Goal: Find contact information: Find contact information

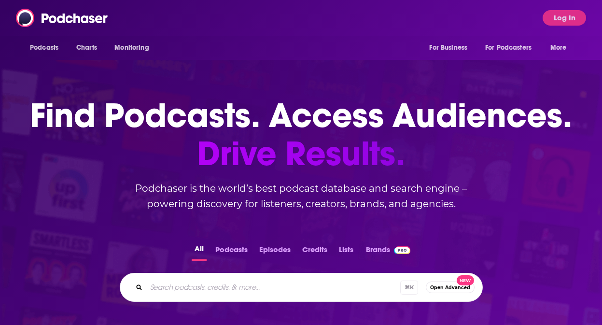
click at [169, 19] on div "Podcasts Charts Monitoring For Business For Podcasters More Log In" at bounding box center [301, 18] width 602 height 36
click at [54, 45] on span "Podcasts" at bounding box center [44, 48] width 28 height 14
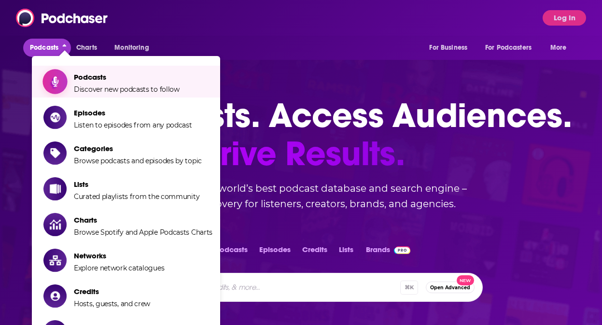
click at [84, 74] on span "Podcasts" at bounding box center [127, 76] width 106 height 9
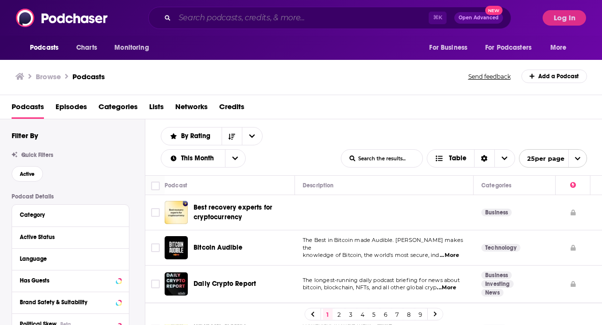
click at [205, 17] on input "Search podcasts, credits, & more..." at bounding box center [302, 17] width 254 height 15
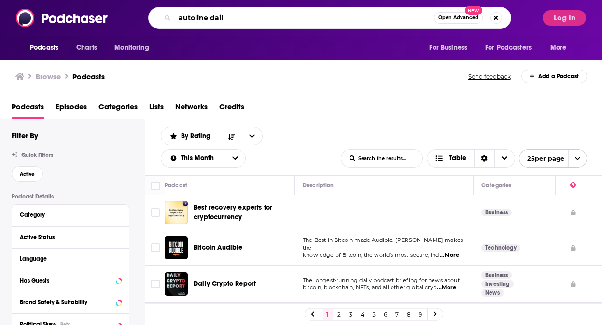
type input "autoline daily"
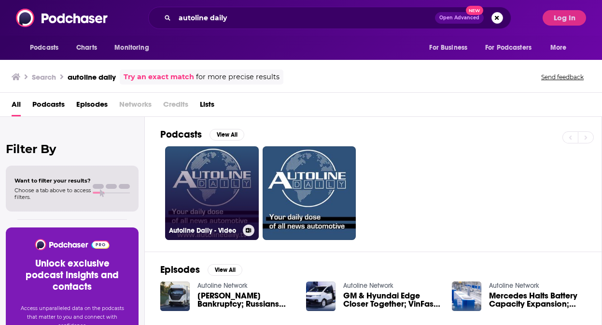
scroll to position [2, 0]
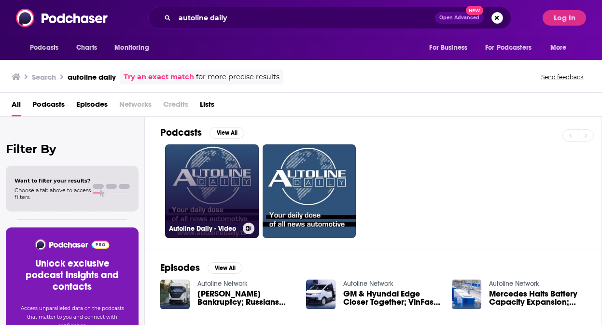
click at [247, 166] on link "Autoline Daily - Video" at bounding box center [212, 191] width 94 height 94
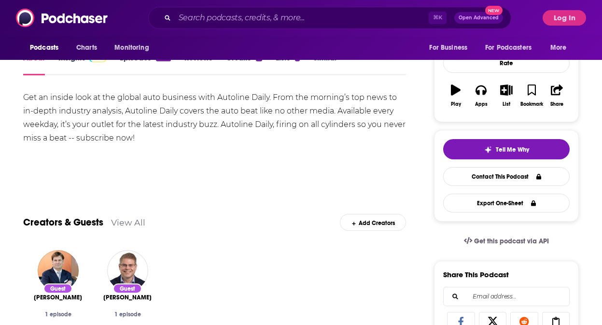
scroll to position [141, 0]
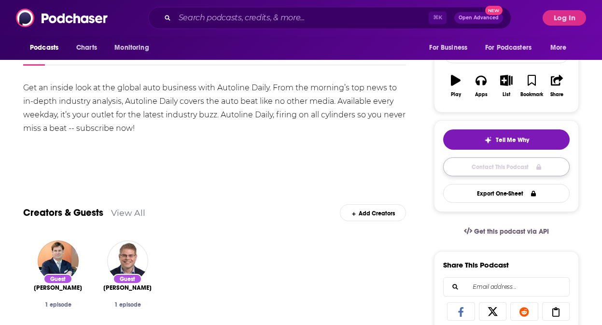
click at [478, 172] on link "Contact This Podcast" at bounding box center [506, 166] width 127 height 19
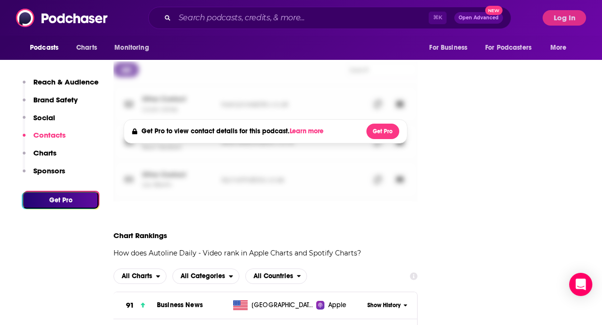
scroll to position [1159, 0]
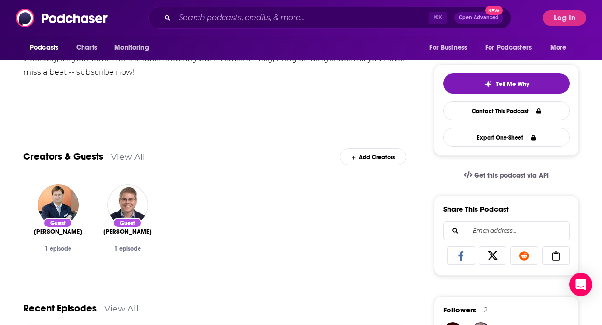
scroll to position [197, 0]
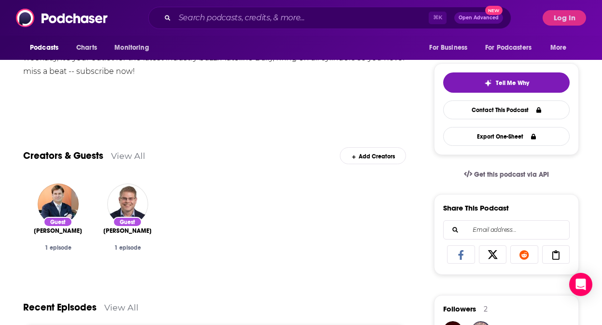
click at [185, 276] on div "Guest [PERSON_NAME] 1 episode Guest [PERSON_NAME] 1 episode" at bounding box center [214, 227] width 383 height 102
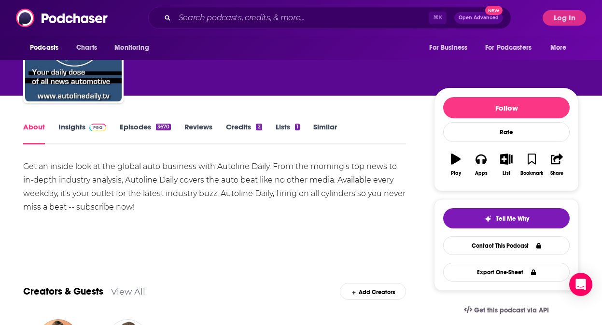
scroll to position [0, 0]
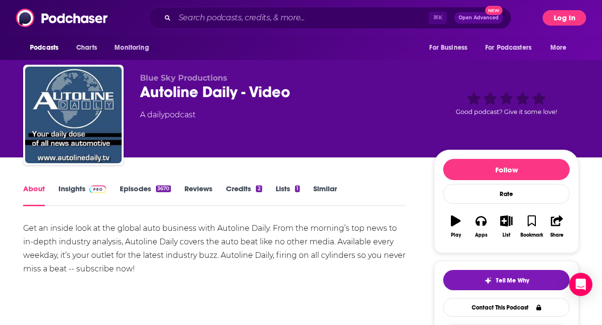
click at [574, 22] on button "Log In" at bounding box center [564, 17] width 43 height 15
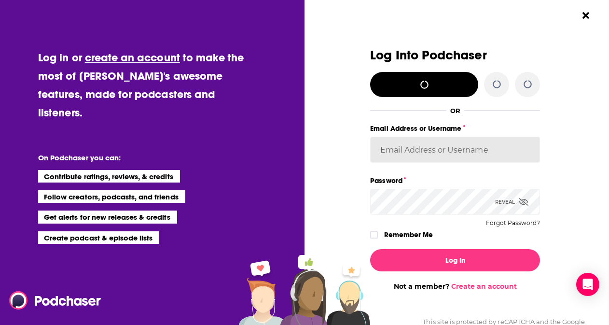
type input "[EMAIL_ADDRESS][DOMAIN_NAME]"
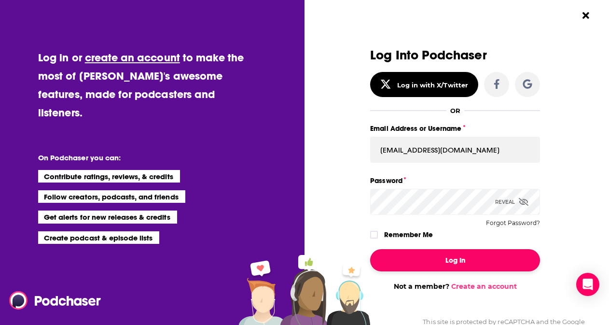
click at [444, 254] on button "Log In" at bounding box center [455, 260] width 170 height 22
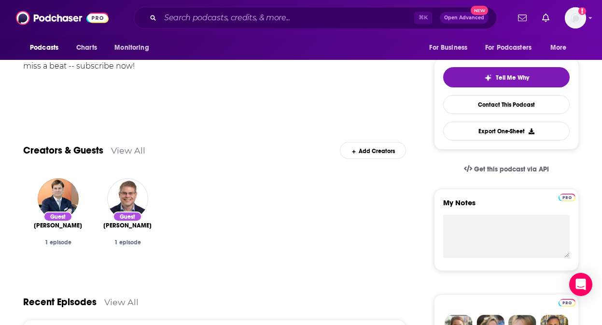
scroll to position [202, 0]
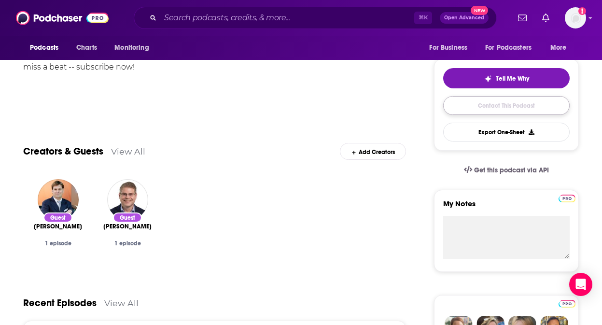
click at [502, 99] on link "Contact This Podcast" at bounding box center [506, 105] width 127 height 19
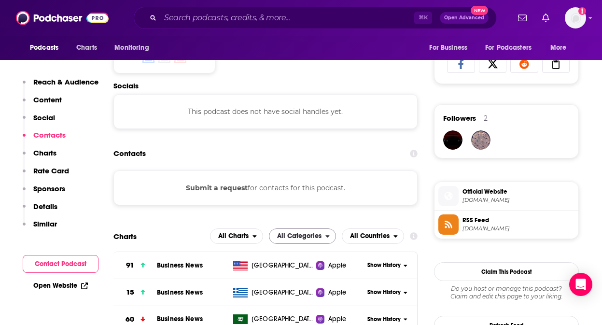
scroll to position [645, 0]
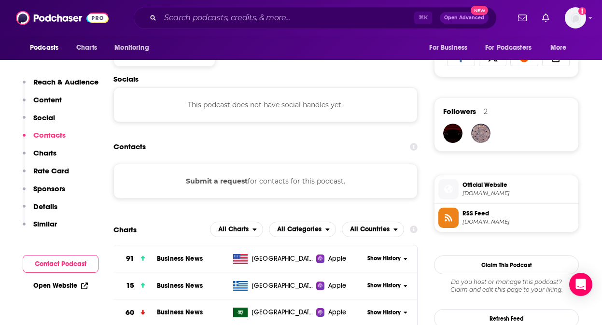
click at [228, 183] on button "Submit a request" at bounding box center [217, 181] width 62 height 11
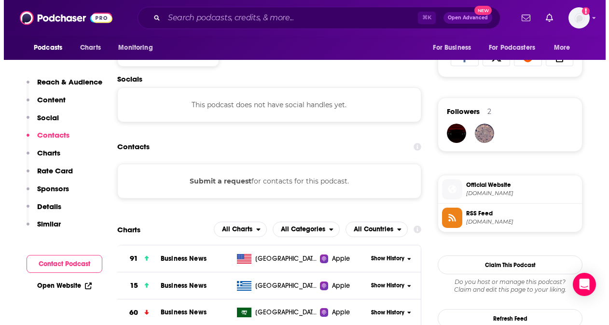
scroll to position [0, 0]
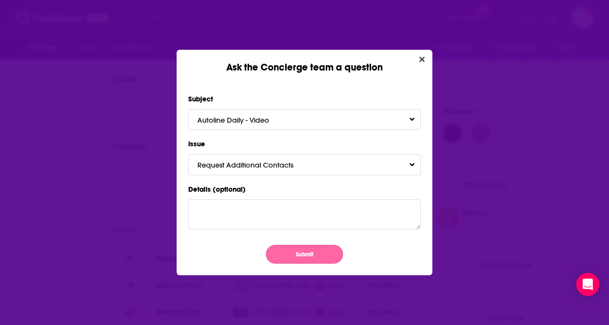
click at [304, 256] on button "Submit" at bounding box center [304, 254] width 77 height 19
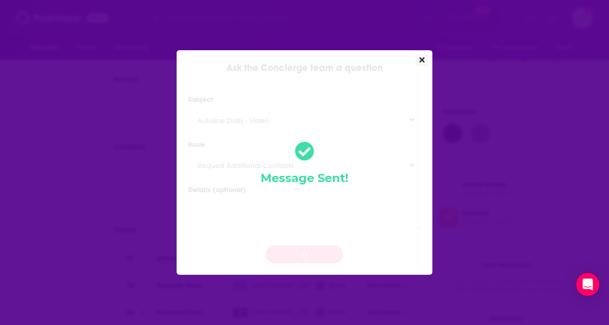
click at [428, 61] on button "Close" at bounding box center [422, 60] width 13 height 12
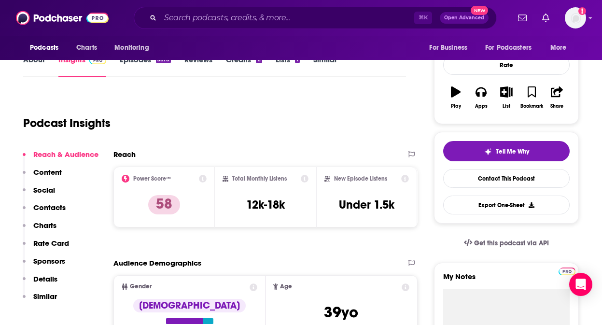
click at [56, 205] on p "Contacts" at bounding box center [49, 207] width 32 height 9
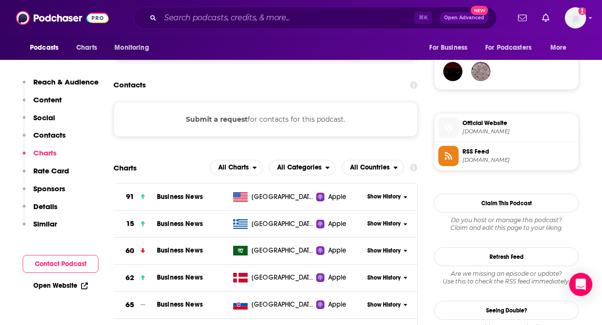
scroll to position [503, 0]
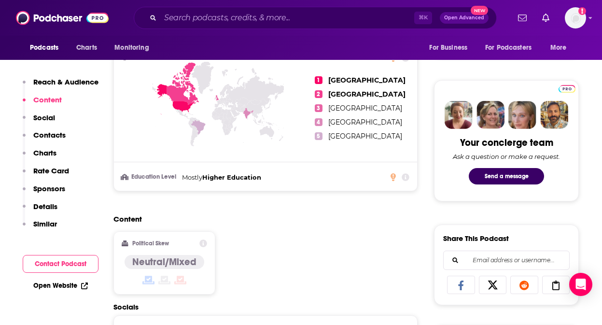
click at [61, 84] on p "Reach & Audience" at bounding box center [65, 81] width 65 height 9
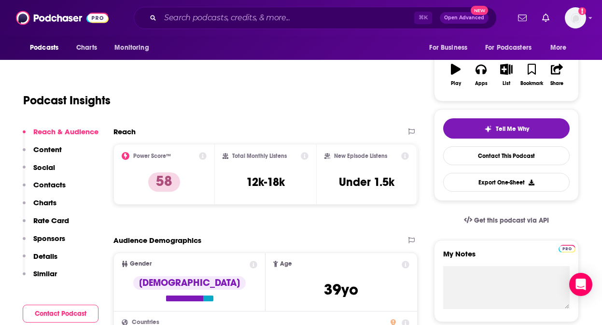
scroll to position [144, 0]
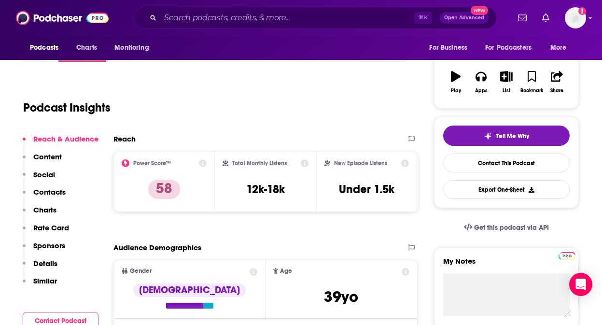
click at [45, 263] on p "Details" at bounding box center [45, 263] width 24 height 9
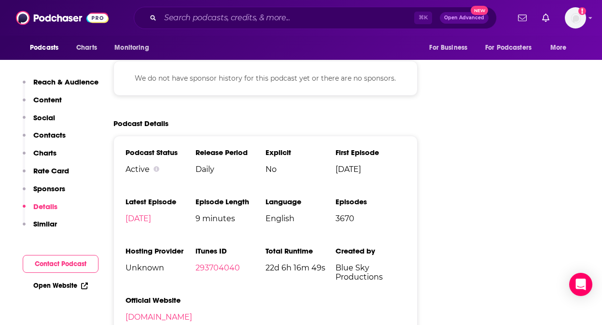
scroll to position [1256, 0]
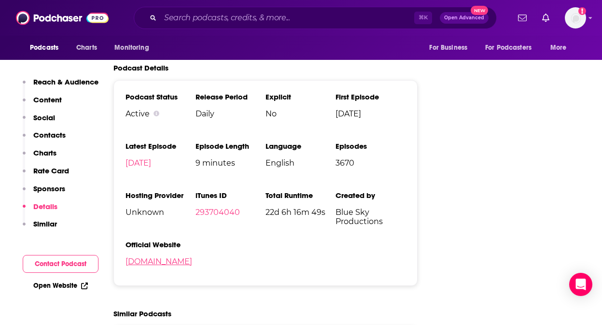
click at [165, 264] on link "[DOMAIN_NAME]" at bounding box center [159, 261] width 67 height 9
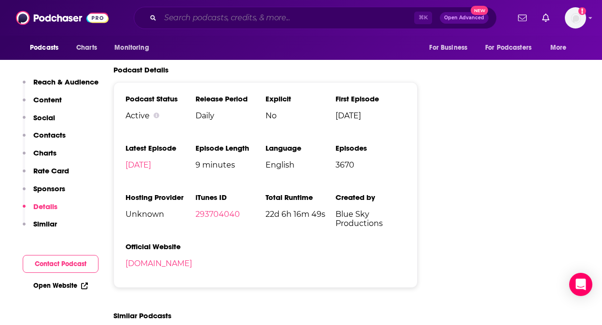
click at [187, 19] on input "Search podcasts, credits, & more..." at bounding box center [287, 17] width 254 height 15
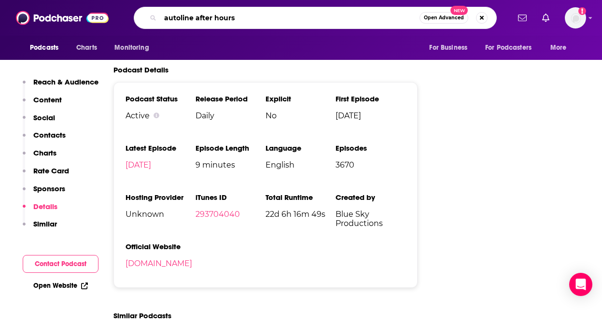
type input "autoline after hours"
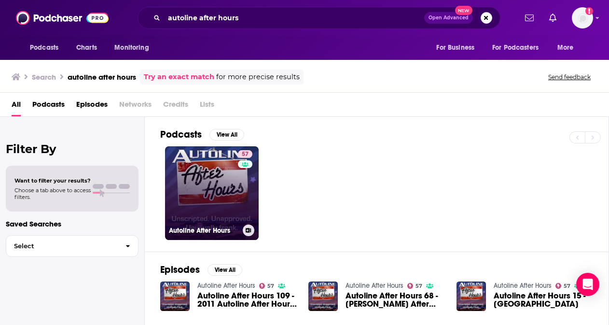
click at [215, 196] on link "57 Autoline After Hours" at bounding box center [212, 193] width 94 height 94
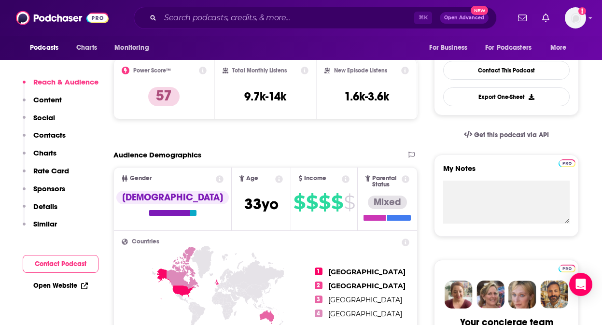
scroll to position [214, 0]
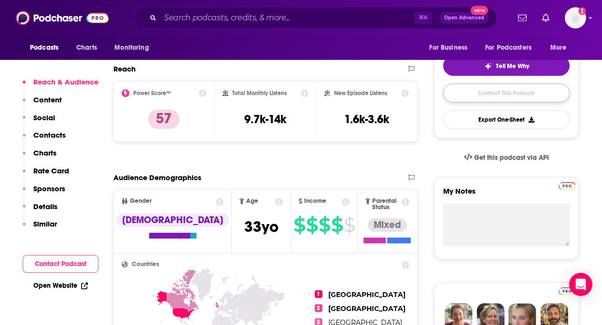
click at [499, 95] on link "Contact This Podcast" at bounding box center [506, 93] width 127 height 19
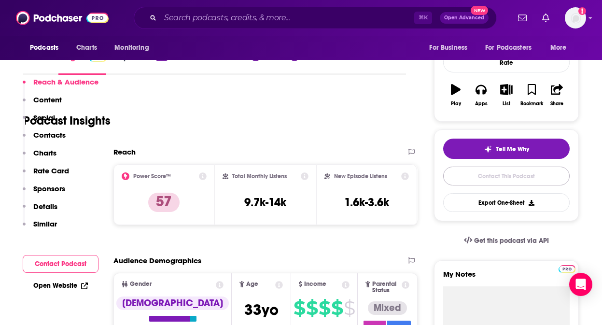
scroll to position [220, 0]
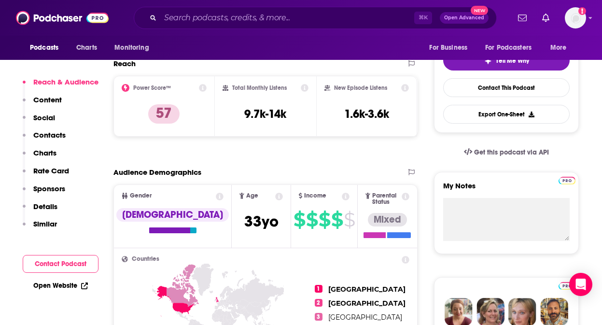
click at [50, 137] on p "Contacts" at bounding box center [49, 134] width 32 height 9
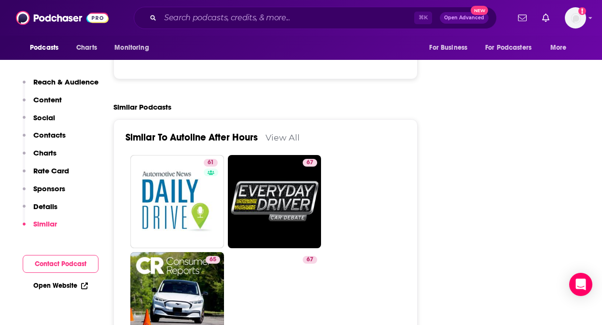
scroll to position [1583, 0]
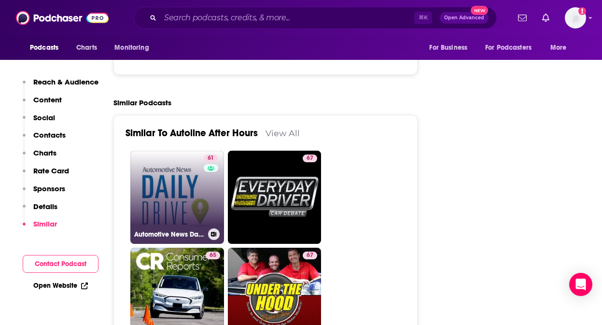
click at [188, 151] on link "61 Automotive News Daily Drive" at bounding box center [177, 198] width 94 height 94
type input "[URL][DOMAIN_NAME]"
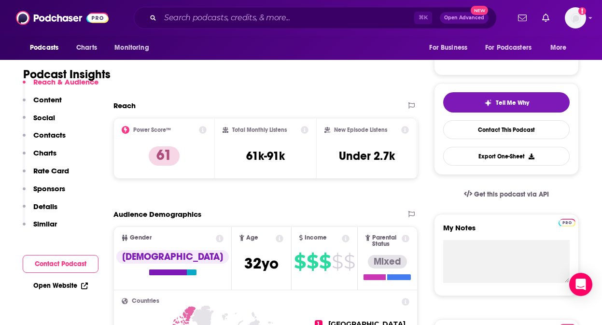
scroll to position [205, 0]
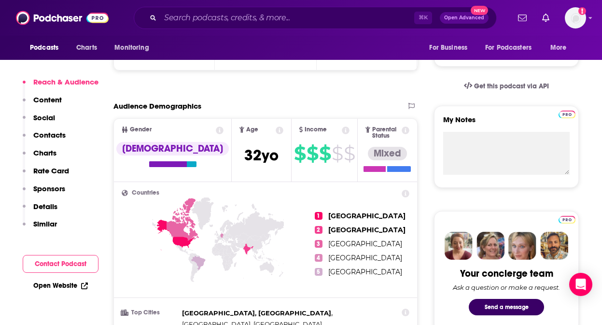
click at [46, 134] on p "Contacts" at bounding box center [49, 134] width 32 height 9
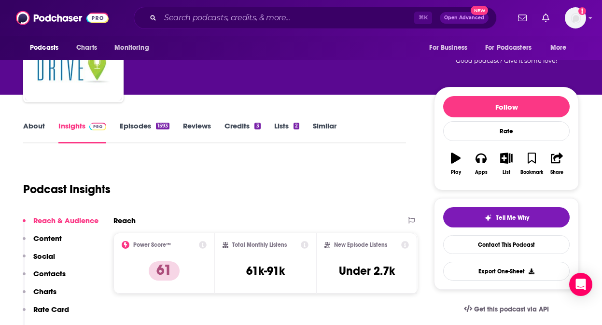
scroll to position [0, 0]
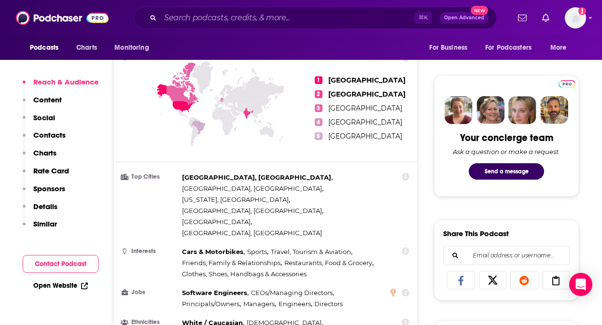
click at [81, 266] on button "Contact Podcast" at bounding box center [61, 264] width 76 height 18
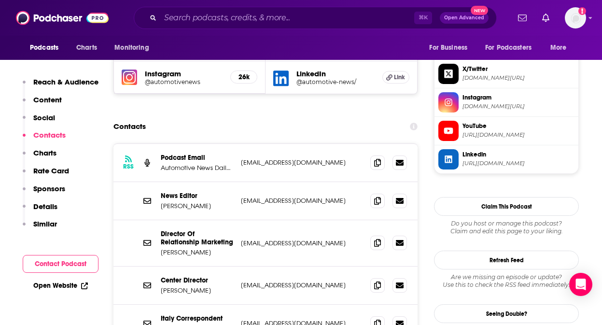
scroll to position [893, 0]
